Goal: Information Seeking & Learning: Find specific fact

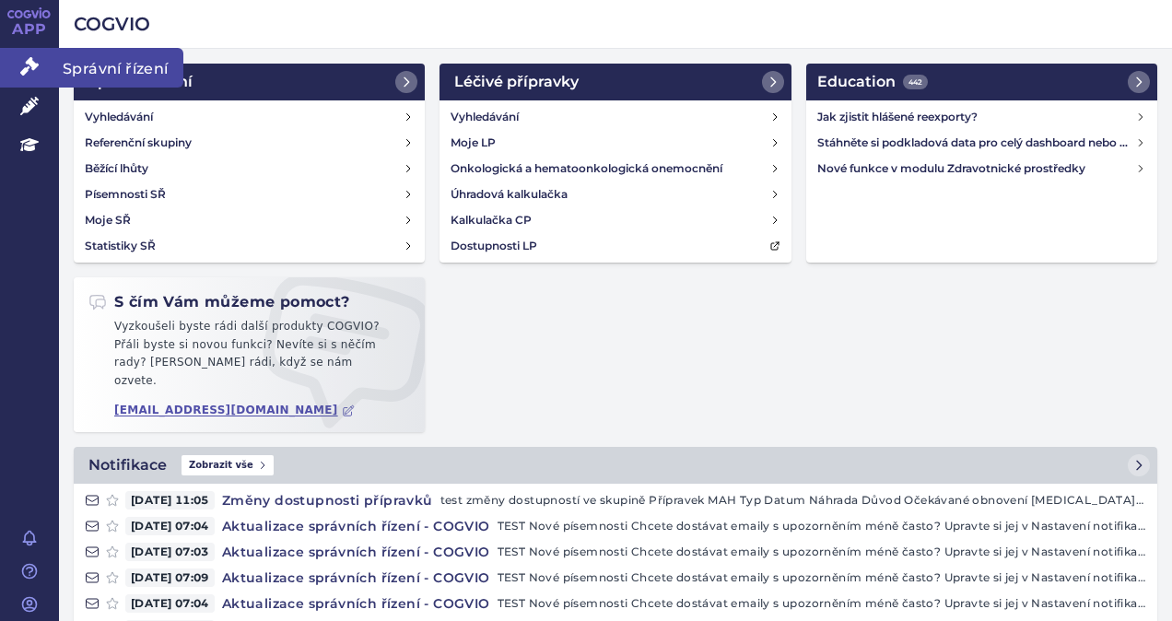
click at [20, 70] on icon at bounding box center [29, 66] width 18 height 18
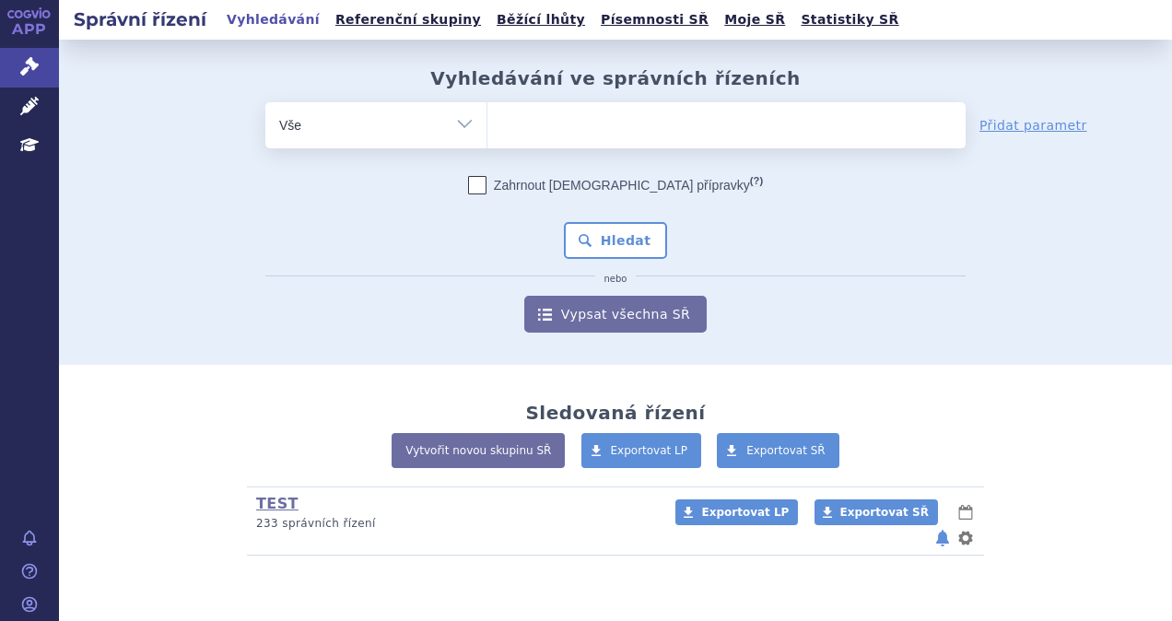
click at [540, 115] on ul at bounding box center [726, 121] width 478 height 39
click at [487, 115] on select at bounding box center [486, 124] width 1 height 46
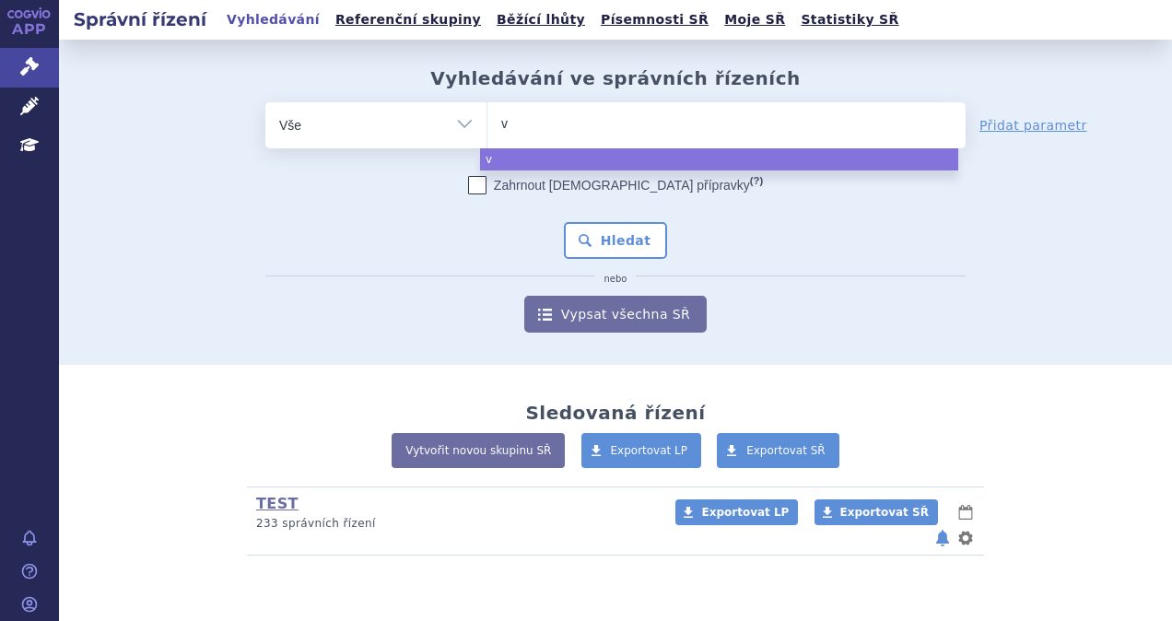
type input "vy"
type input "vyv"
type input "vyvgar"
type input "vyvgart"
select select "vyvgart"
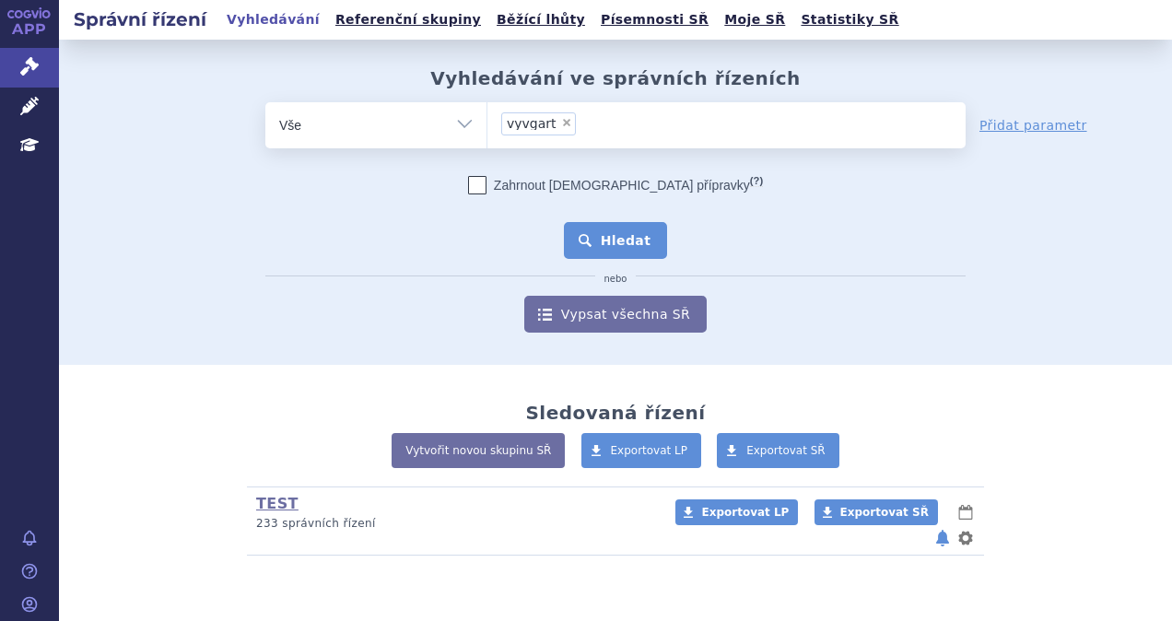
click at [622, 243] on button "Hledat" at bounding box center [616, 240] width 104 height 37
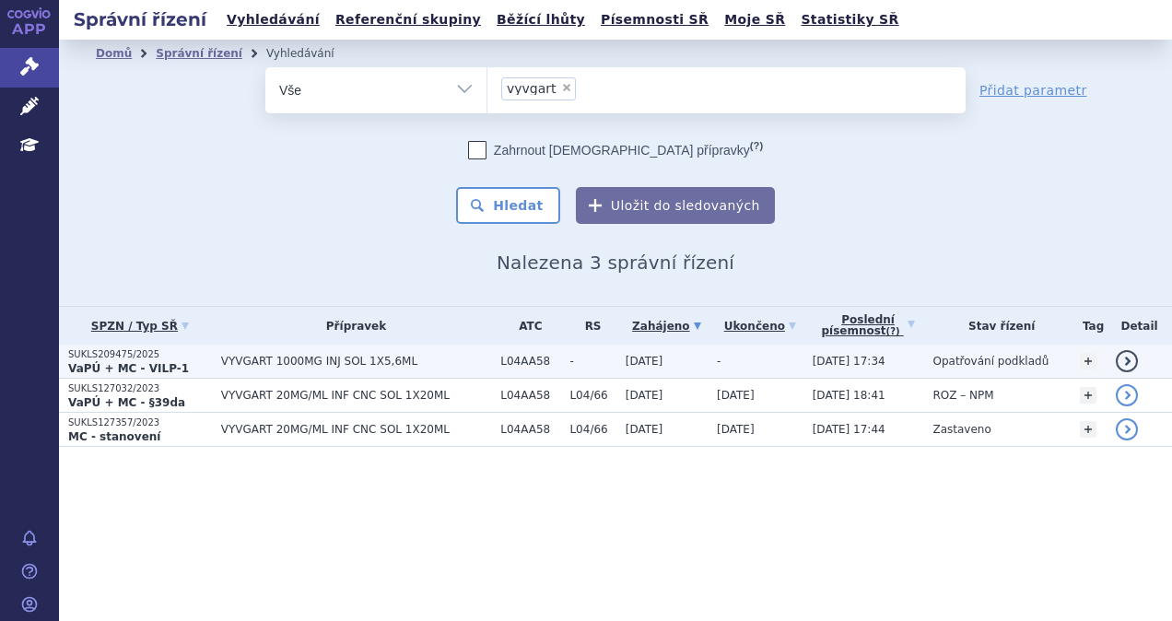
click at [483, 362] on span "VYVGART 1000MG INJ SOL 1X5,6ML" at bounding box center [356, 361] width 270 height 13
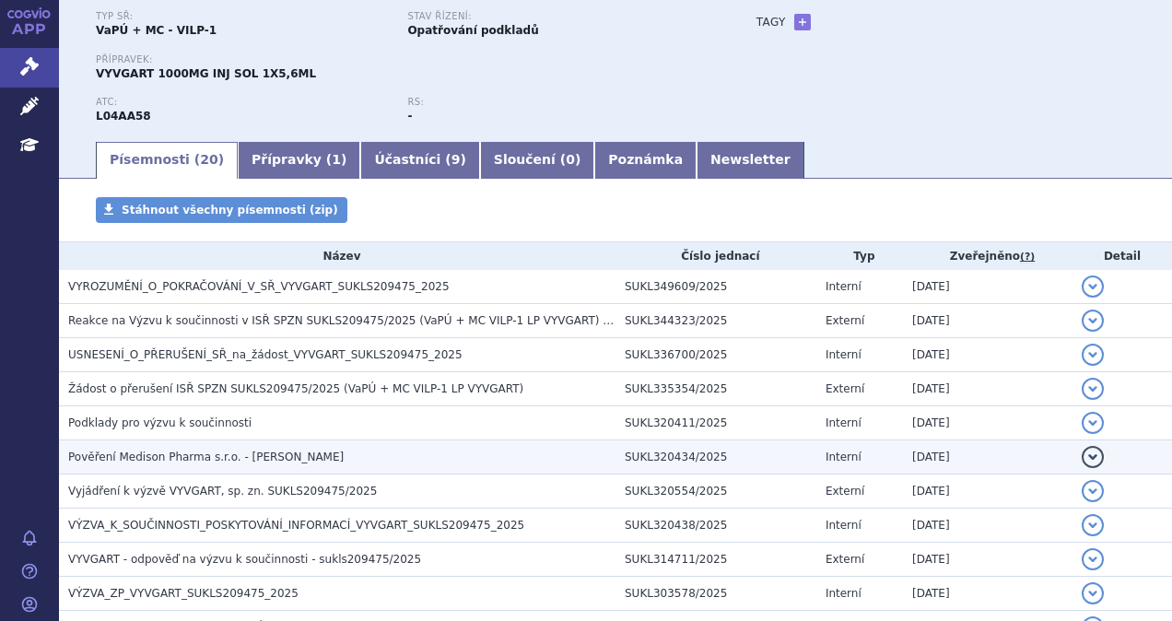
scroll to position [184, 0]
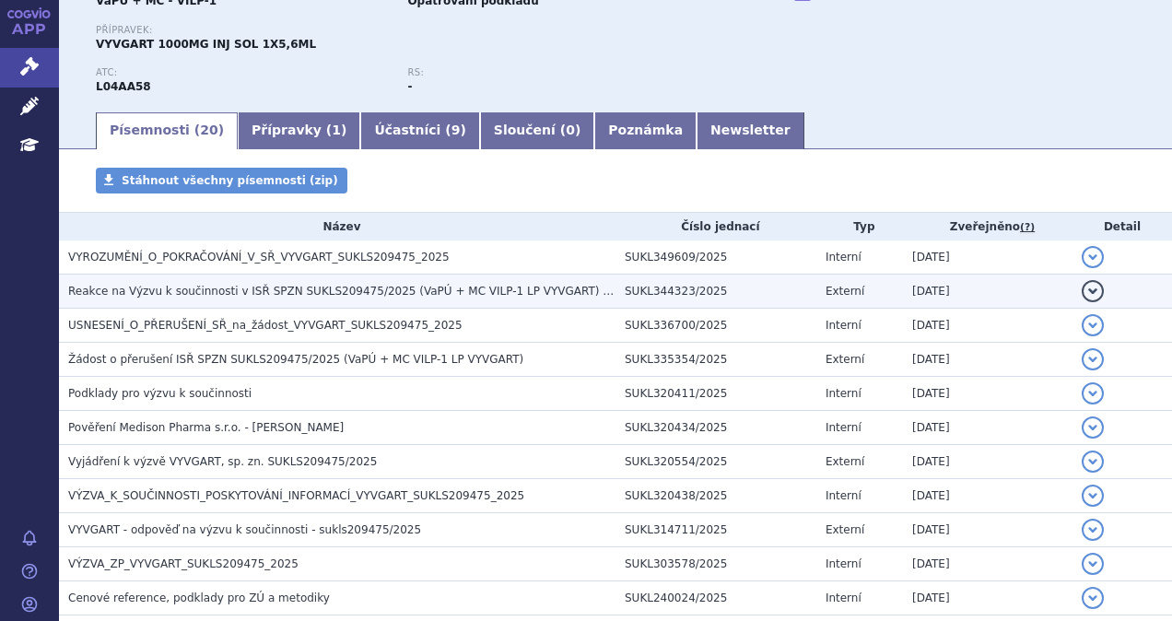
click at [573, 294] on h3 "Reakce na Výzvu k součinnosti v ISŘ SPZN SUKLS209475/2025 (VaPÚ + MC VILP-1 LP …" at bounding box center [341, 291] width 547 height 18
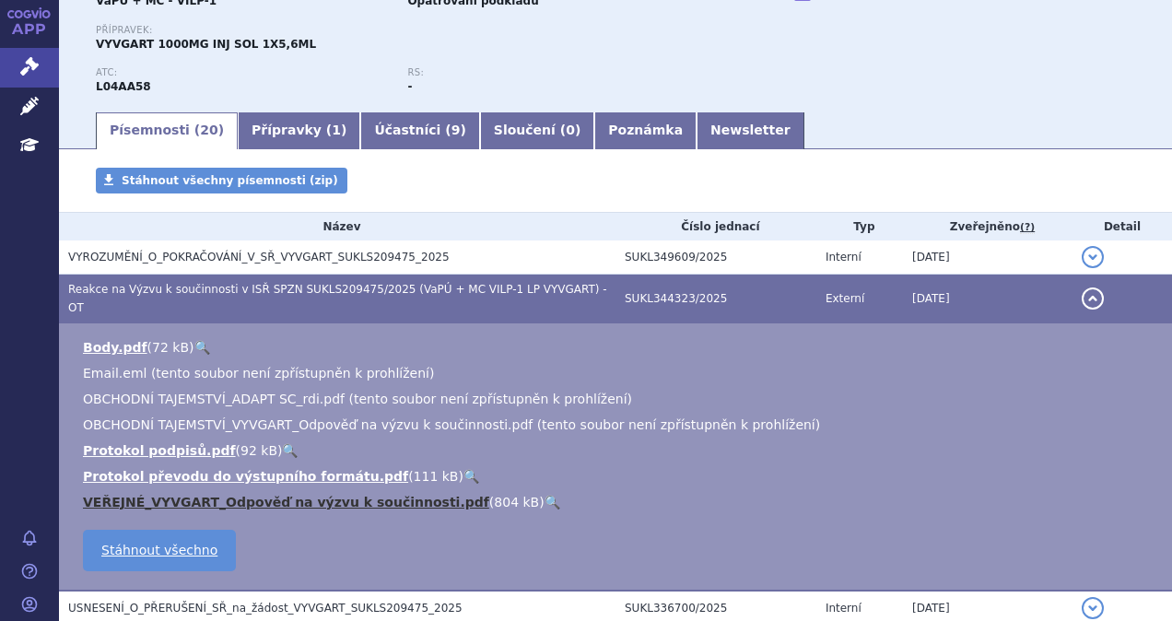
click at [193, 495] on link "VEŘEJNÉ_VYVGART_Odpověď na výzvu k součinnosti.pdf" at bounding box center [286, 502] width 406 height 15
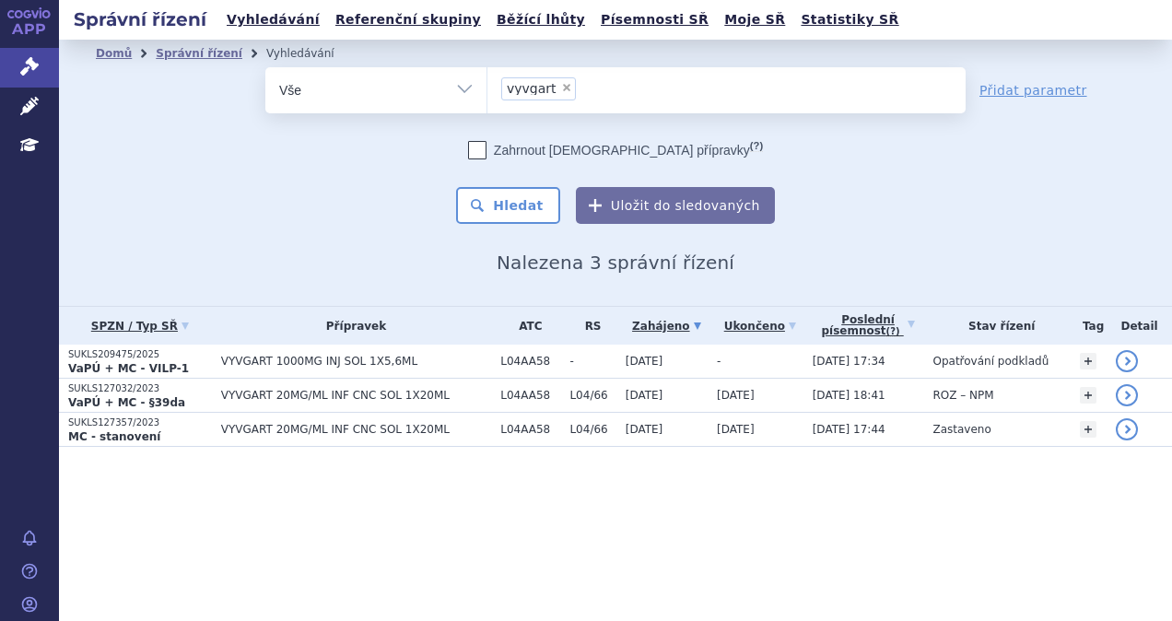
click at [561, 87] on span "×" at bounding box center [566, 87] width 11 height 11
click at [487, 87] on select "vyvgart" at bounding box center [486, 89] width 1 height 46
select select
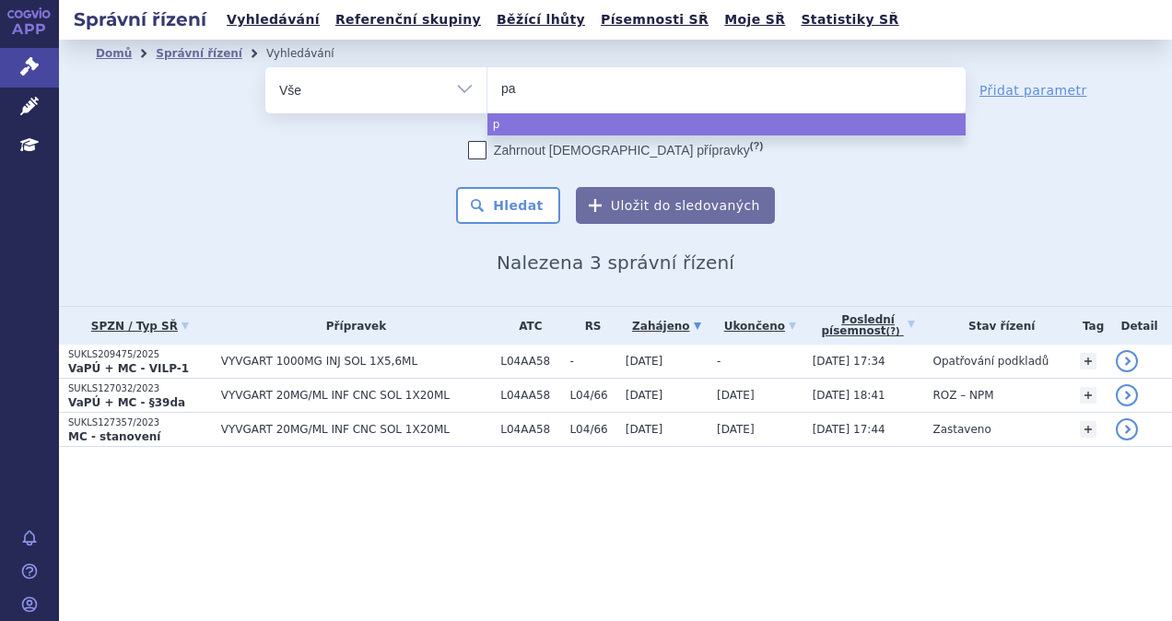
type input "pad"
type input "padcev"
select select "padcev"
drag, startPoint x: 536, startPoint y: 190, endPoint x: 518, endPoint y: 184, distance: 19.2
click at [535, 192] on button "Hledat" at bounding box center [508, 205] width 104 height 37
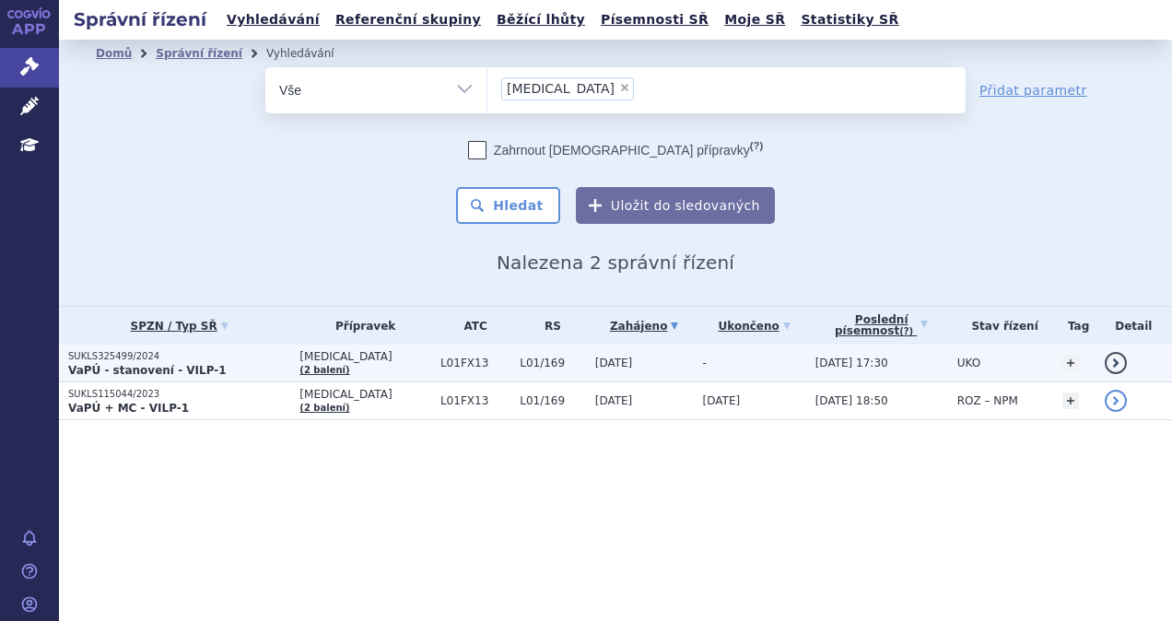
click at [223, 361] on p "SUKLS325499/2024" at bounding box center [179, 356] width 222 height 13
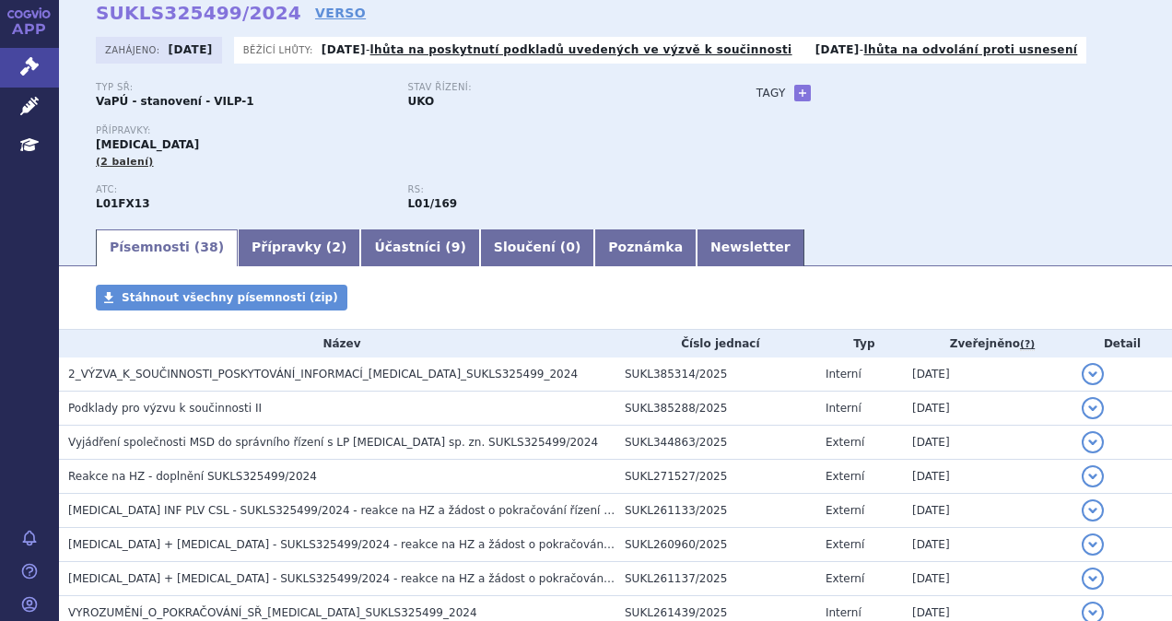
scroll to position [92, 0]
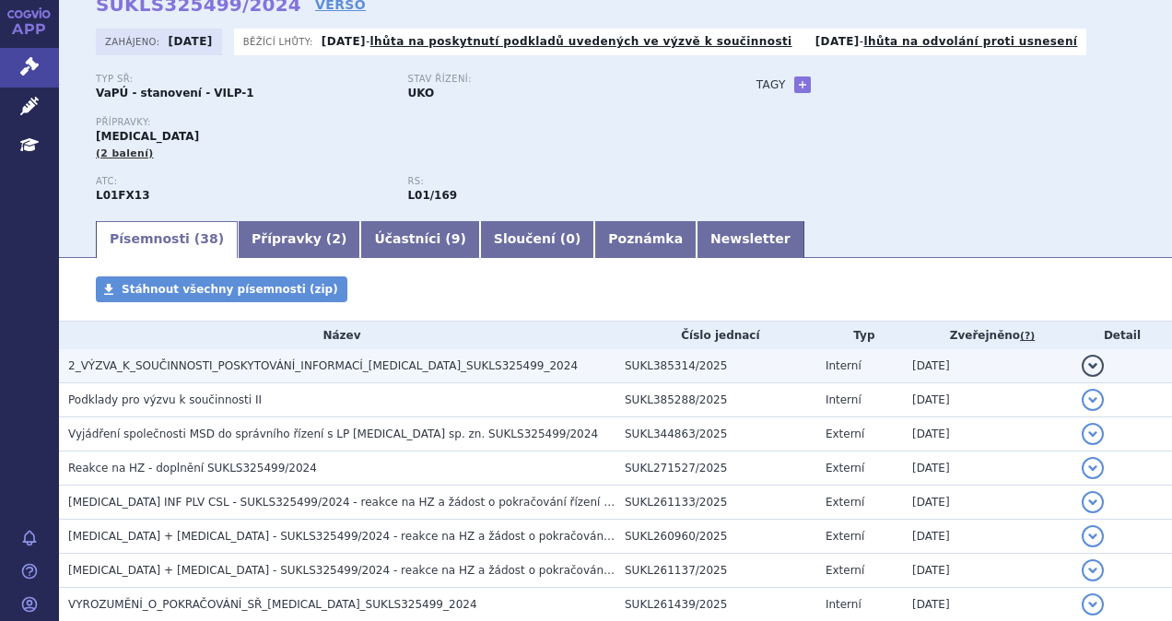
click at [496, 368] on h3 "2_VÝZVA_K_SOUČINNOSTI_POSKYTOVÁNÍ_INFORMACÍ_[MEDICAL_DATA]_SUKLS325499_2024" at bounding box center [341, 365] width 547 height 18
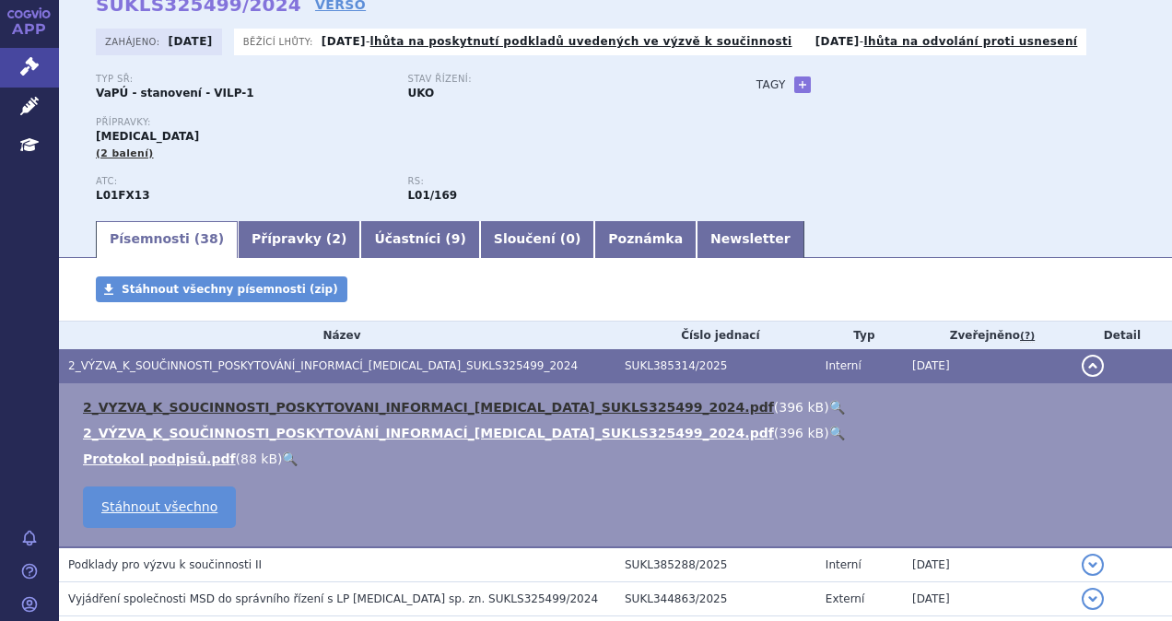
click at [321, 408] on link "2_VYZVA_K_SOUCINNOSTI_POSKYTOVANI_INFORMACI_PADCEV_SUKLS325499_2024.pdf" at bounding box center [428, 407] width 691 height 15
